Goal: Task Accomplishment & Management: Use online tool/utility

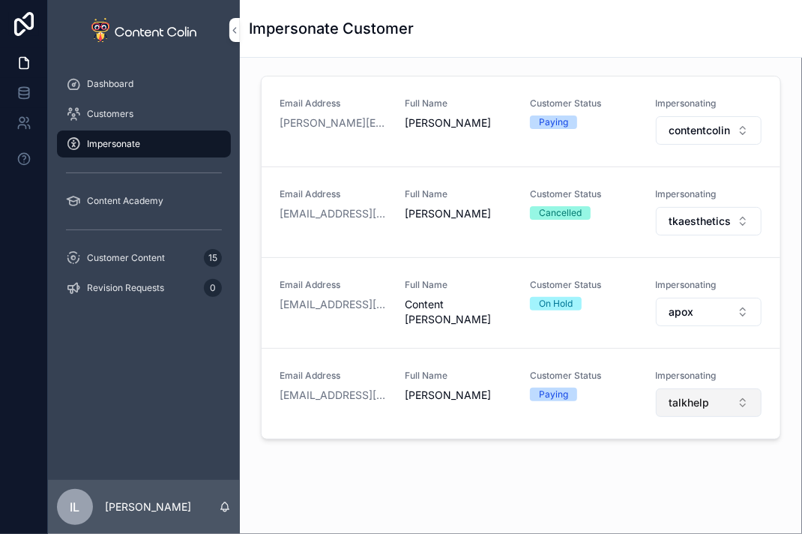
click at [687, 407] on span "talkhelp" at bounding box center [689, 402] width 40 height 15
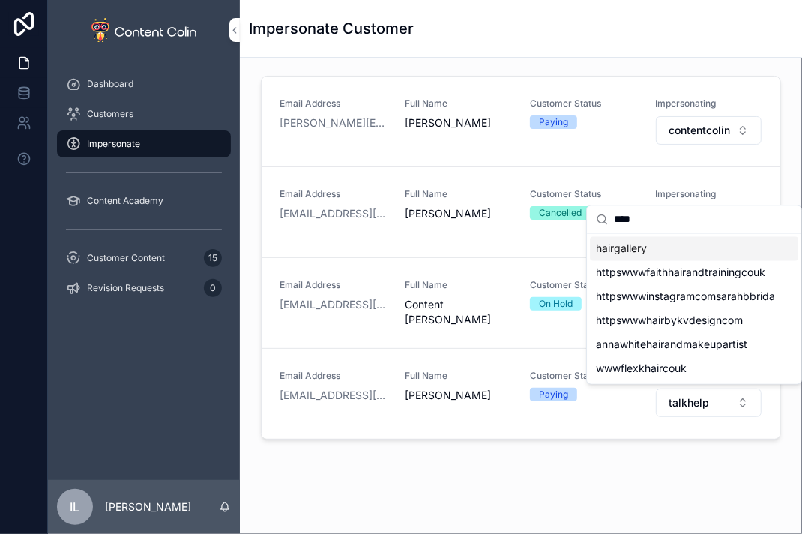
type input "****"
click at [634, 245] on span "hairgallery" at bounding box center [621, 248] width 51 height 15
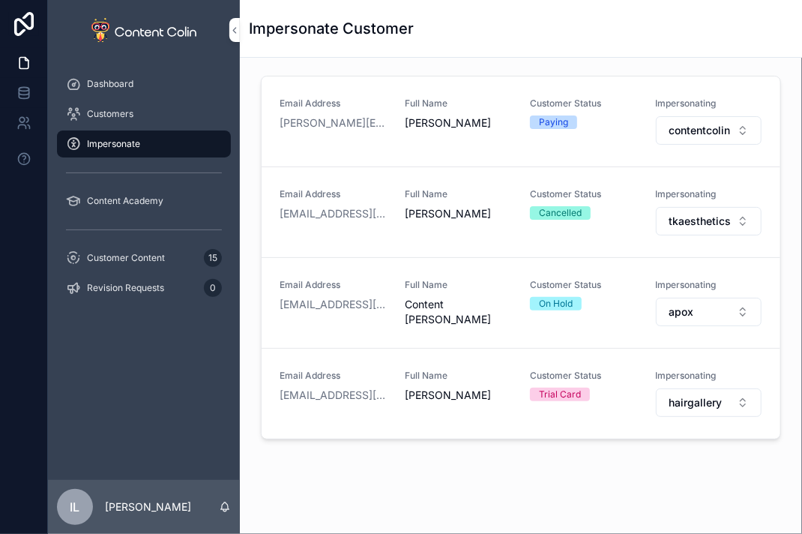
click at [674, 502] on div "Email Address [PERSON_NAME][EMAIL_ADDRESS][DOMAIN_NAME] Full Name [PERSON_NAME]…" at bounding box center [521, 303] width 562 height 490
click at [669, 403] on span "hairgallery" at bounding box center [695, 402] width 53 height 15
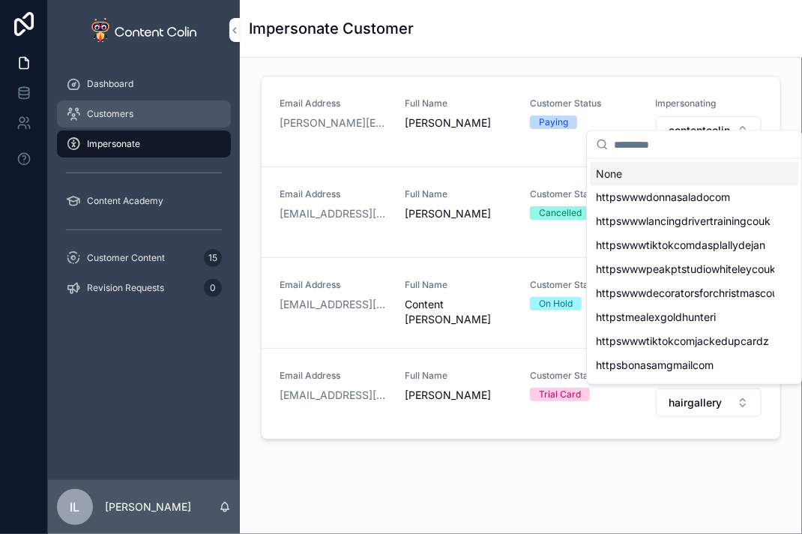
click at [165, 119] on div "Customers" at bounding box center [144, 114] width 156 height 24
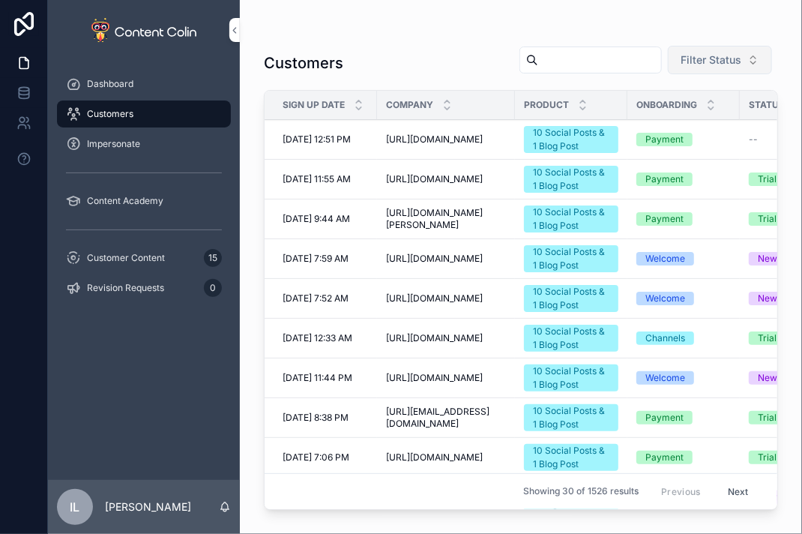
click at [705, 61] on span "Filter Status" at bounding box center [711, 59] width 61 height 15
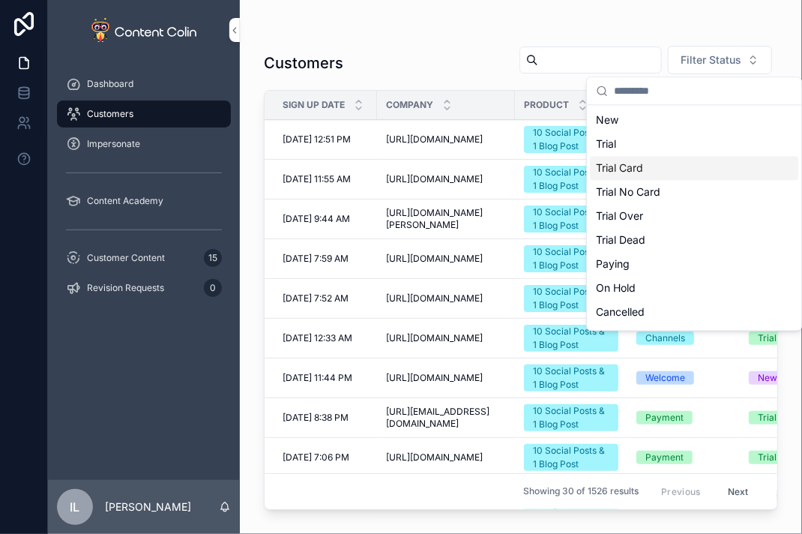
click at [682, 162] on div "Trial Card" at bounding box center [694, 168] width 208 height 24
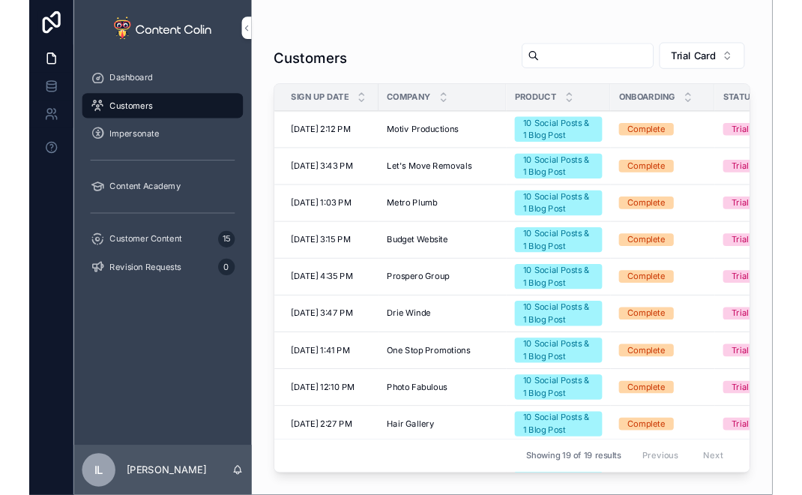
scroll to position [75, 0]
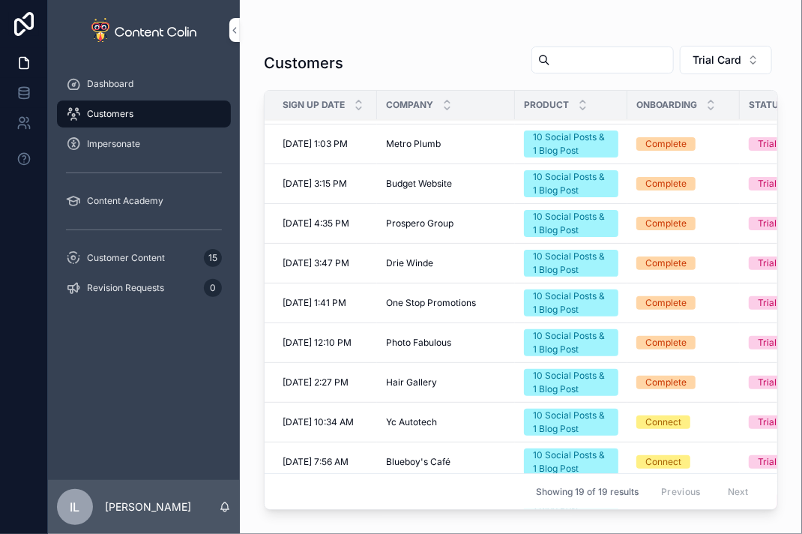
click at [405, 376] on span "Hair Gallery" at bounding box center [411, 382] width 51 height 12
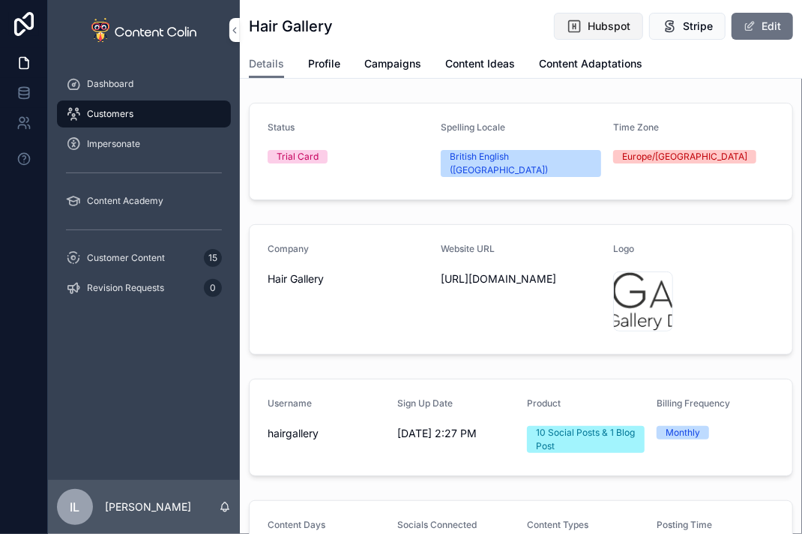
click at [593, 19] on span "Hubspot" at bounding box center [609, 26] width 43 height 15
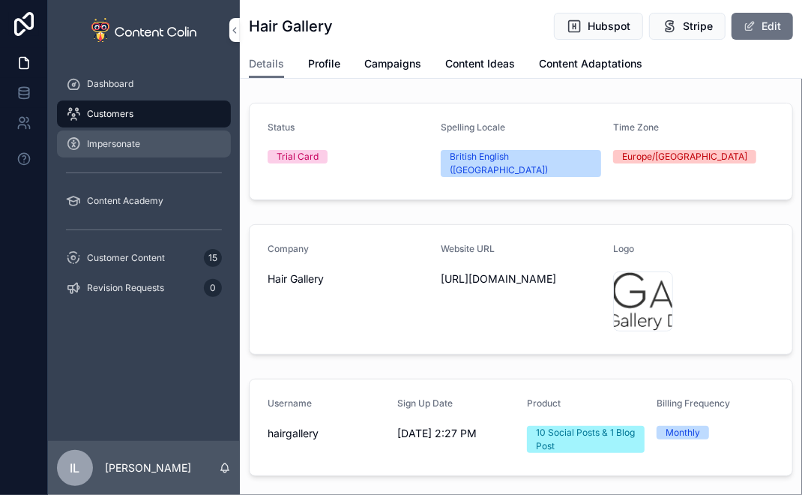
click at [130, 146] on span "Impersonate" at bounding box center [113, 144] width 53 height 12
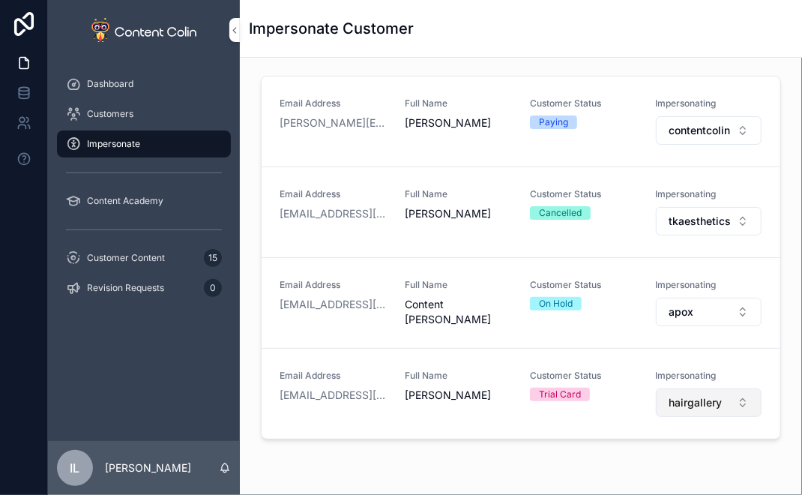
click at [681, 398] on span "hairgallery" at bounding box center [695, 402] width 53 height 15
click at [131, 334] on div "Dashboard Customers Impersonate Content Academy Customer Content 15 Revision Re…" at bounding box center [144, 250] width 192 height 381
click at [706, 410] on button "hairgallery" at bounding box center [709, 402] width 106 height 28
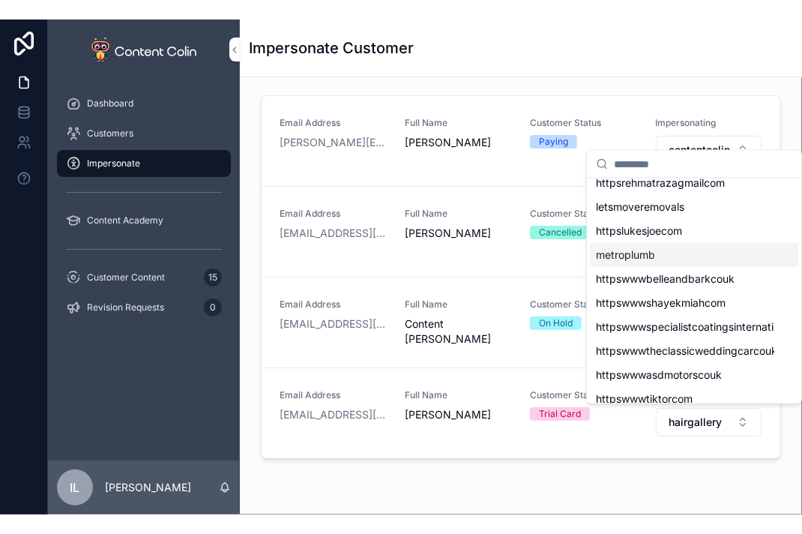
scroll to position [525, 0]
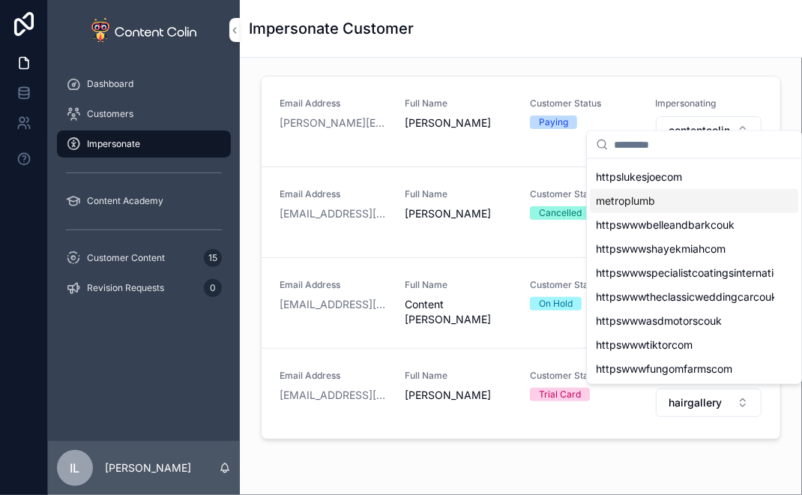
click at [676, 202] on div "metroplumb" at bounding box center [694, 201] width 208 height 24
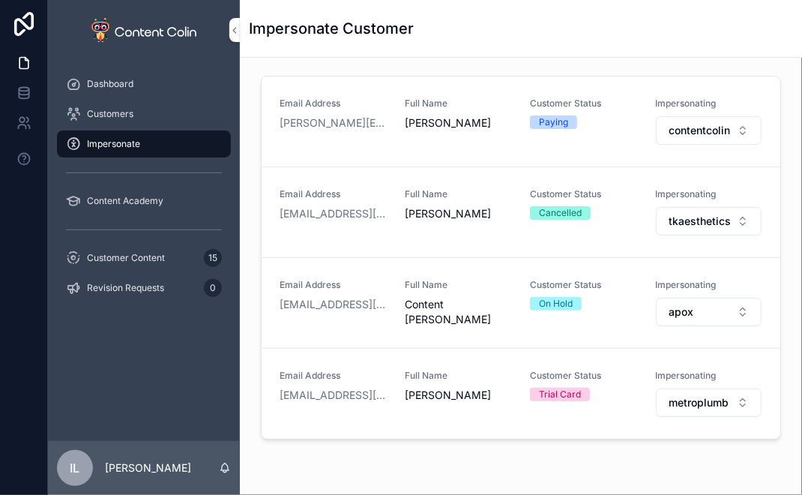
click at [190, 140] on div "Impersonate" at bounding box center [144, 144] width 156 height 24
click at [661, 402] on button "metroplumb" at bounding box center [709, 402] width 106 height 28
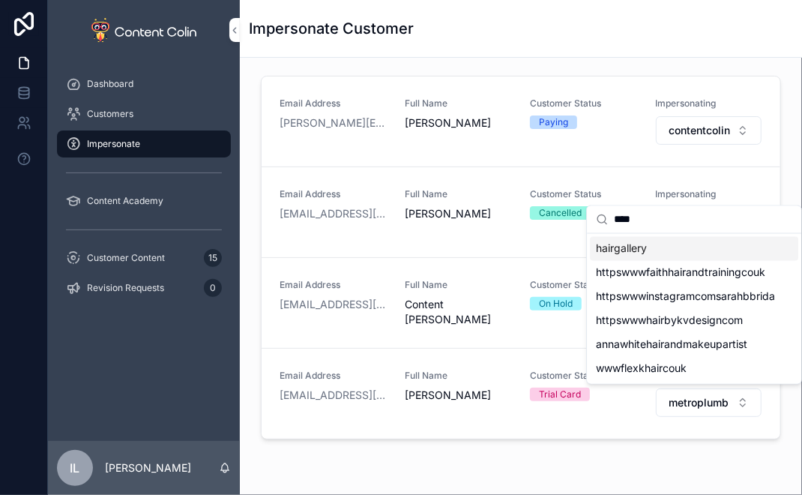
type input "****"
click at [607, 245] on span "hairgallery" at bounding box center [621, 248] width 51 height 15
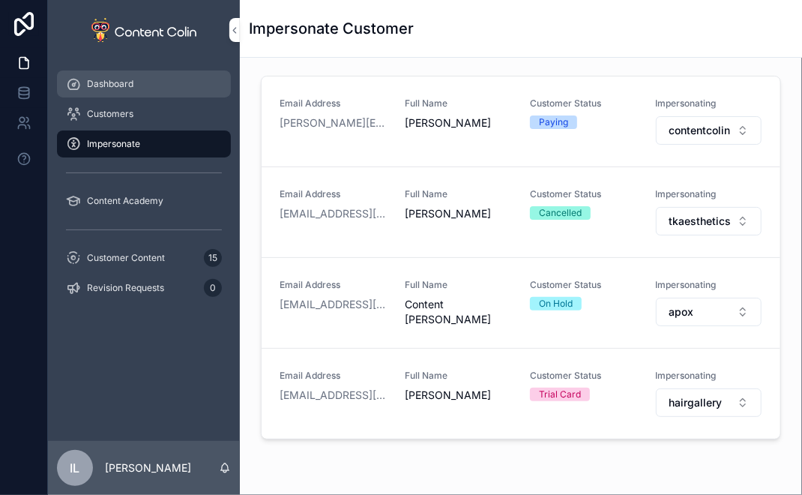
click at [135, 94] on div "Dashboard" at bounding box center [144, 84] width 156 height 24
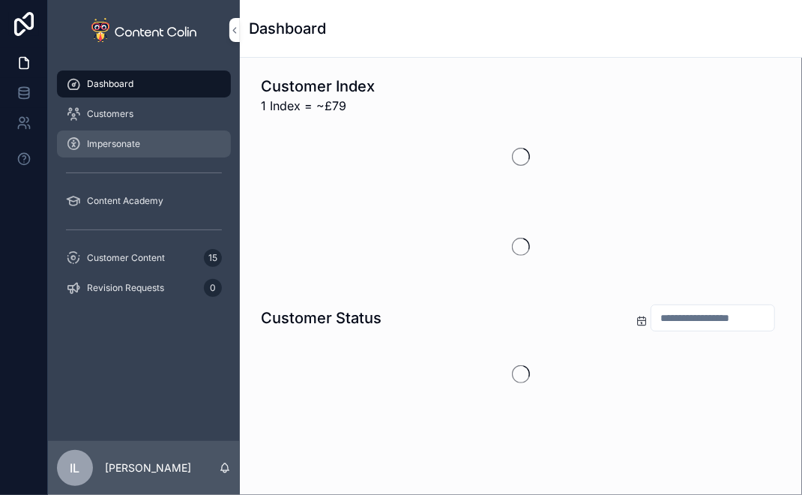
click at [121, 145] on span "Impersonate" at bounding box center [113, 144] width 53 height 12
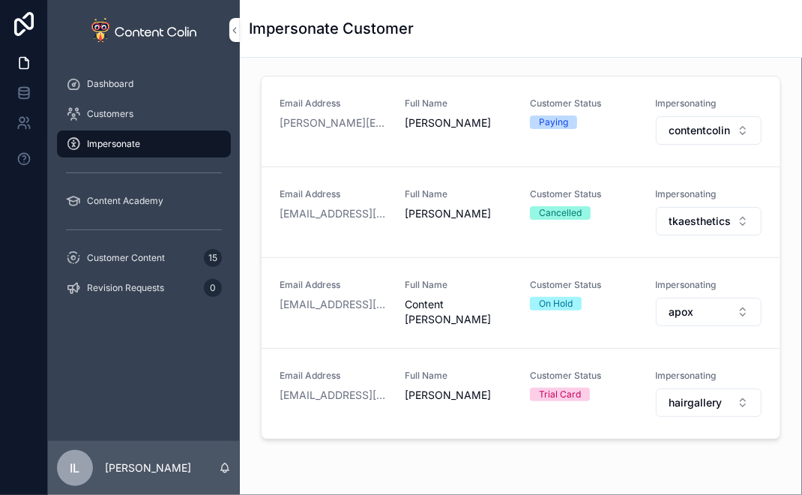
click at [67, 327] on div "Dashboard Customers Impersonate Content Academy Customer Content 15 Revision Re…" at bounding box center [144, 250] width 192 height 381
click at [82, 349] on div "Dashboard Customers Impersonate Content Academy Customer Content 15 Revision Re…" at bounding box center [144, 250] width 192 height 381
click at [95, 203] on span "Content Academy" at bounding box center [125, 201] width 76 height 12
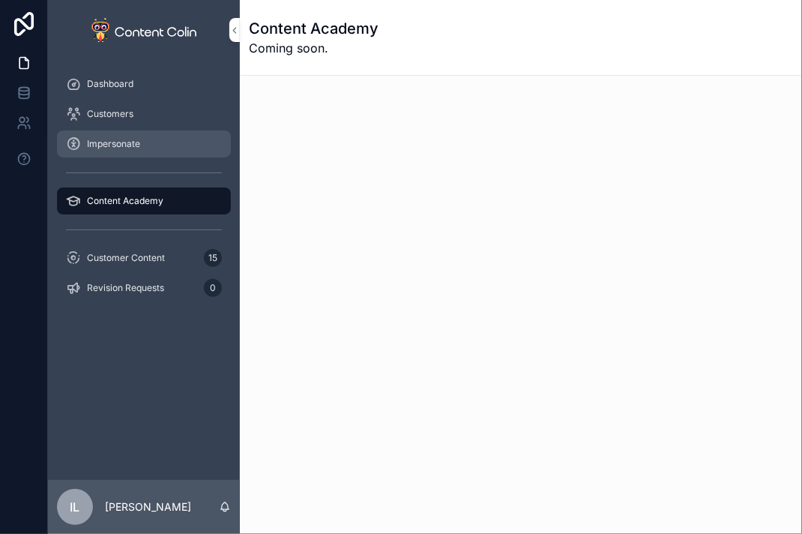
click at [119, 142] on span "Impersonate" at bounding box center [113, 144] width 53 height 12
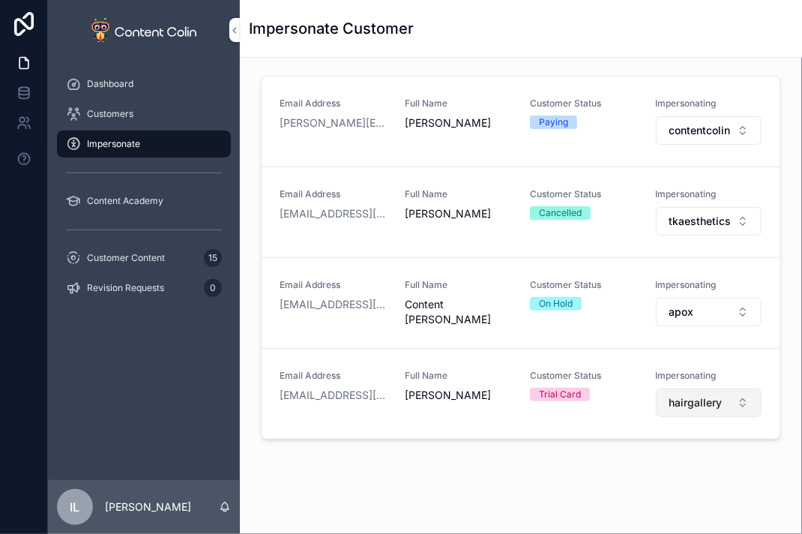
click at [689, 408] on button "hairgallery" at bounding box center [709, 402] width 106 height 28
type input "*****"
click at [629, 461] on span "driewinde" at bounding box center [620, 461] width 48 height 15
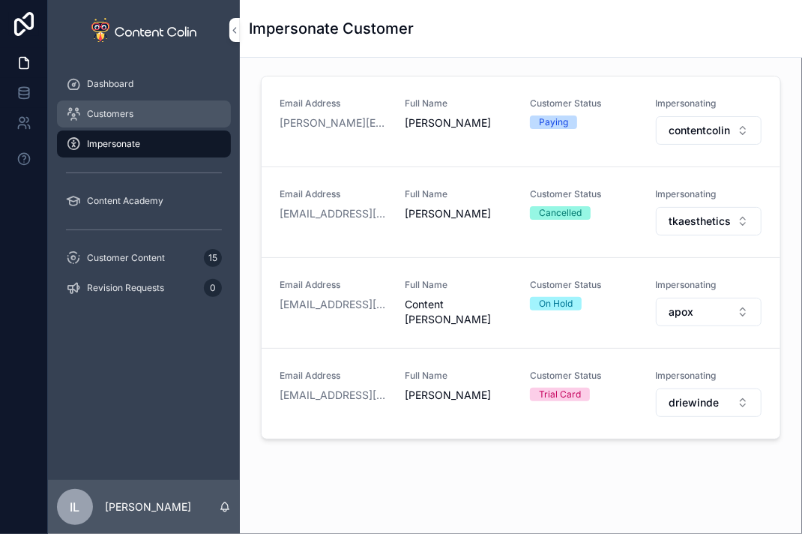
click at [115, 121] on div "Customers" at bounding box center [144, 114] width 156 height 24
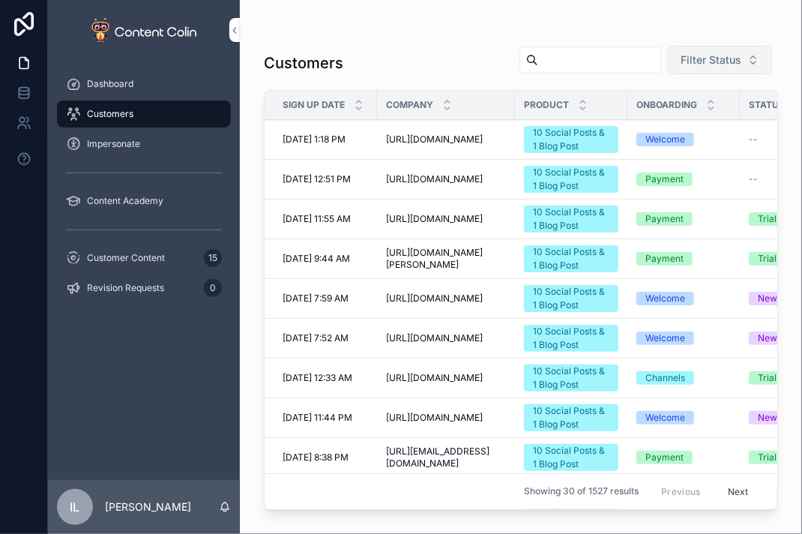
click at [702, 49] on button "Filter Status" at bounding box center [720, 60] width 104 height 28
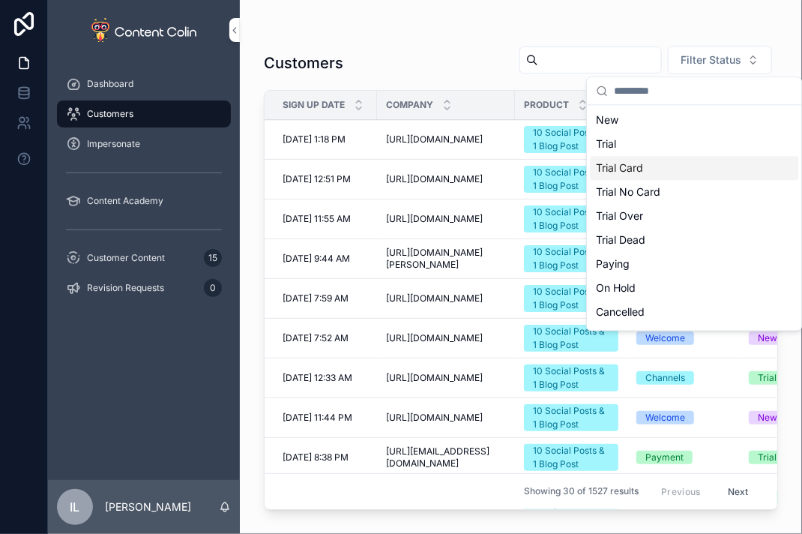
click at [667, 176] on div "Trial Card" at bounding box center [694, 168] width 208 height 24
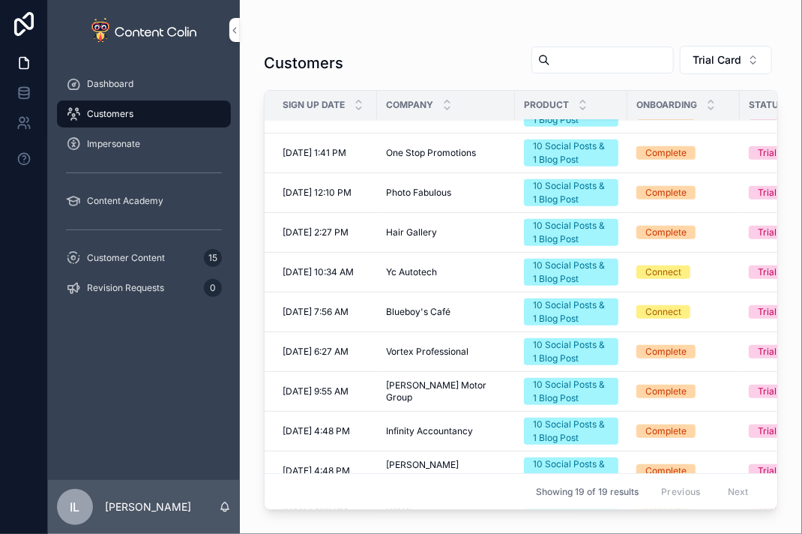
scroll to position [300, 0]
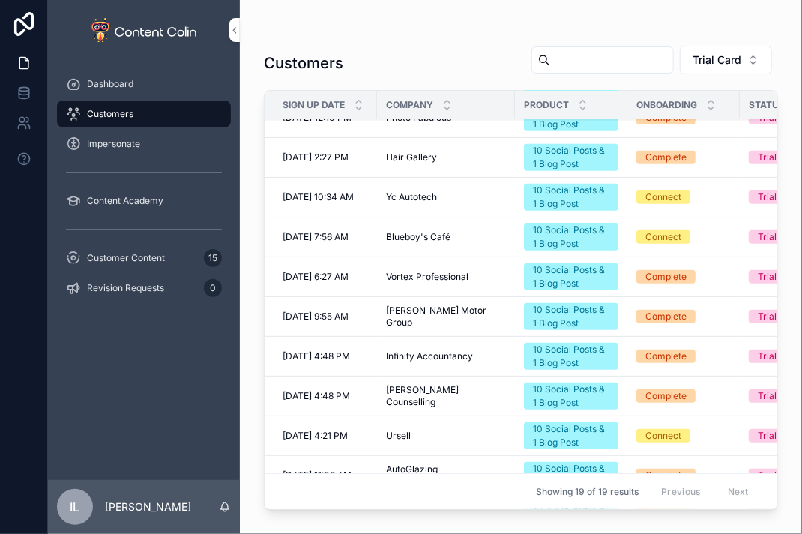
click at [398, 317] on span "[PERSON_NAME] Motor Group" at bounding box center [446, 316] width 120 height 24
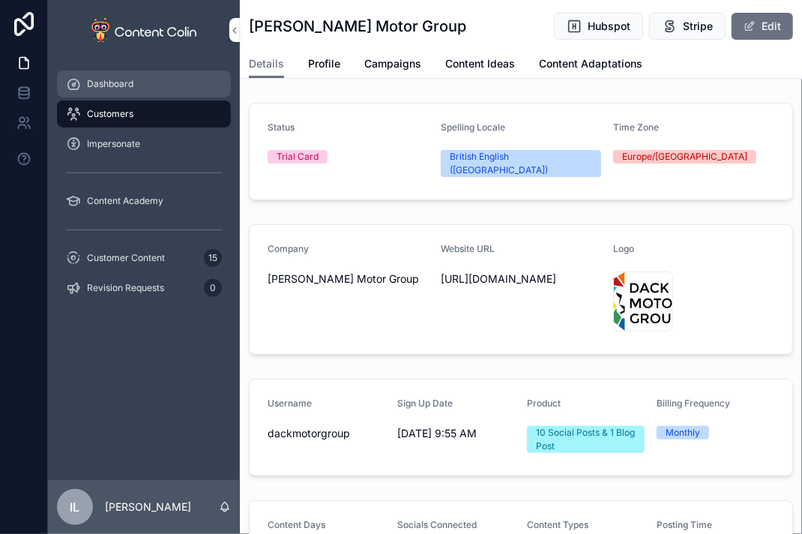
click at [136, 83] on div "Dashboard" at bounding box center [144, 84] width 156 height 24
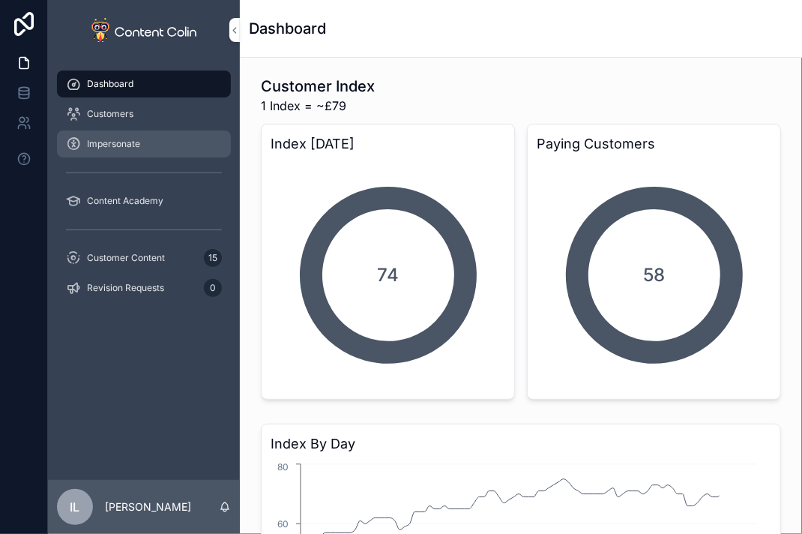
click at [132, 138] on span "Impersonate" at bounding box center [113, 144] width 53 height 12
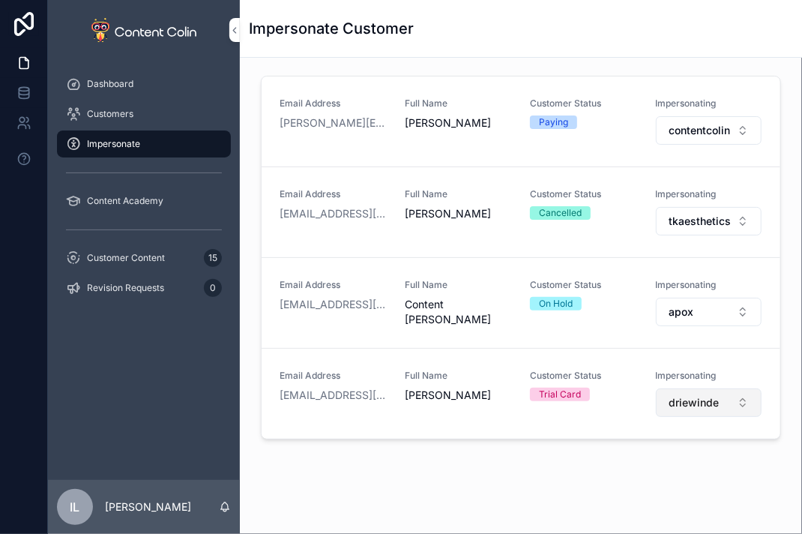
click at [678, 403] on span "driewinde" at bounding box center [694, 402] width 50 height 15
type input "****"
click at [667, 463] on span "dackmotorgroup" at bounding box center [637, 461] width 82 height 15
